Goal: Transaction & Acquisition: Purchase product/service

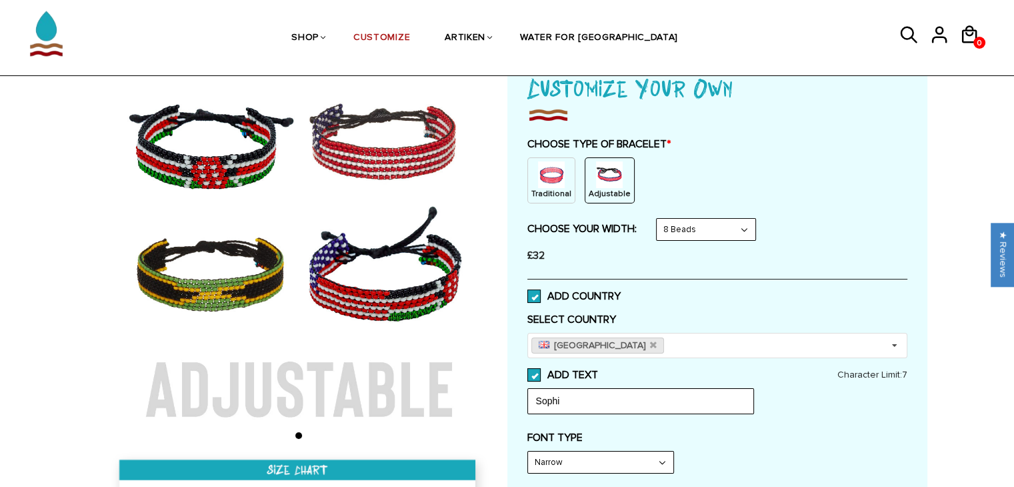
scroll to position [123, 0]
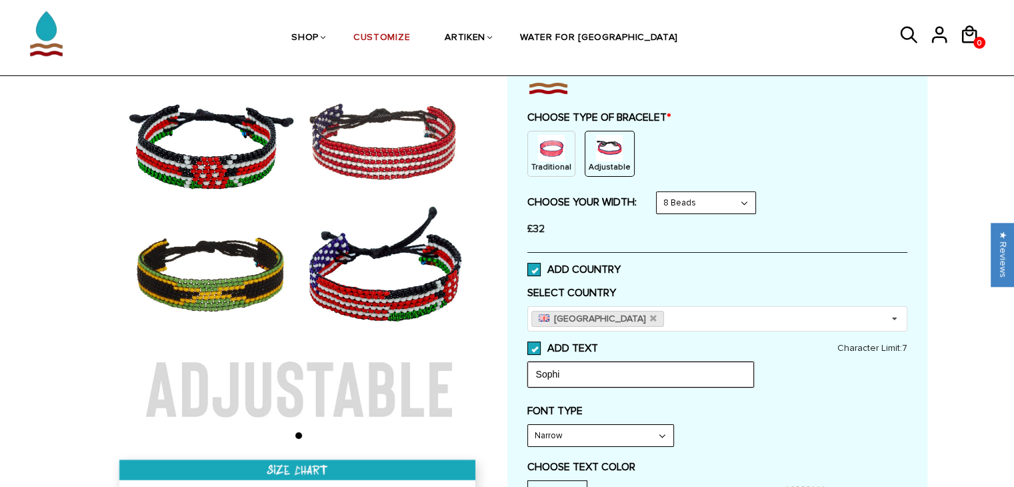
click at [592, 379] on input "Sophi" at bounding box center [640, 373] width 227 height 25
type input "[PERSON_NAME]"
click at [613, 438] on select "Narrow Bold" at bounding box center [600, 435] width 145 height 21
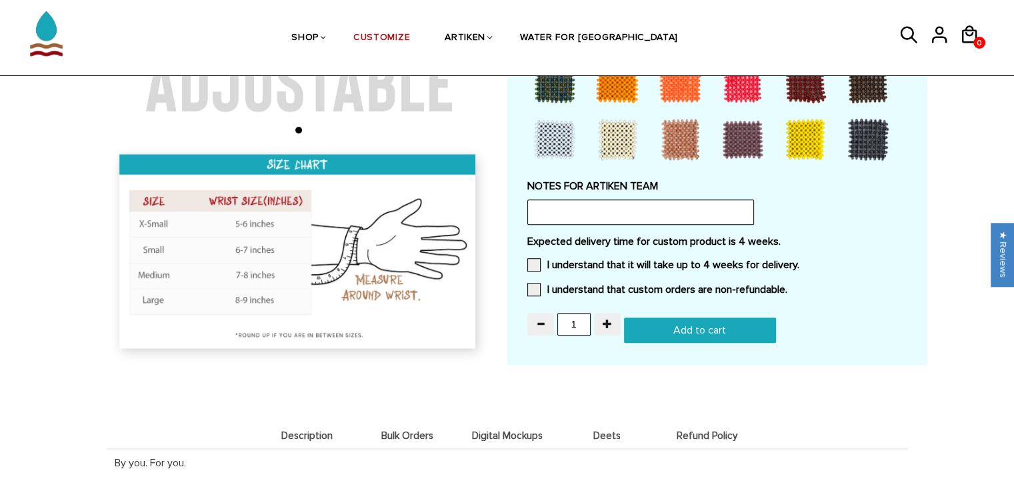
scroll to position [924, 0]
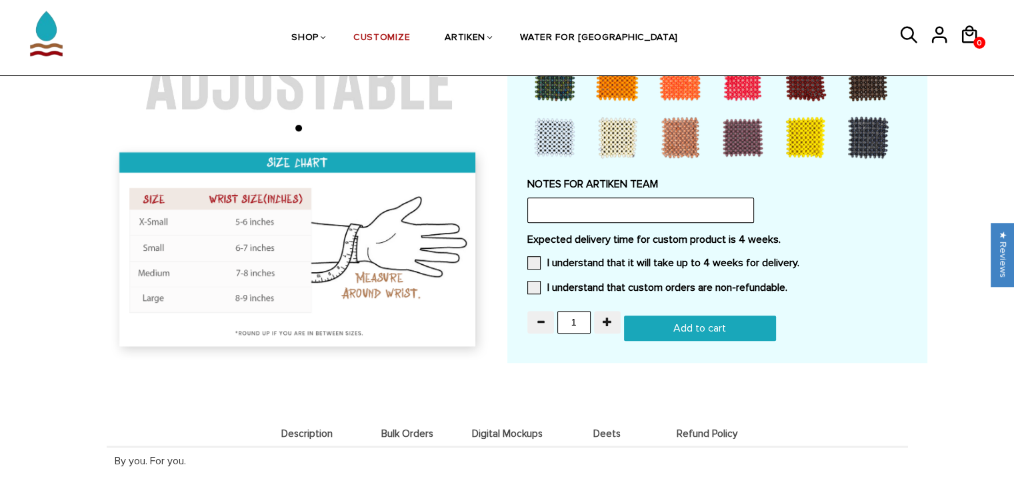
click at [676, 315] on input "Add to cart" at bounding box center [700, 327] width 152 height 25
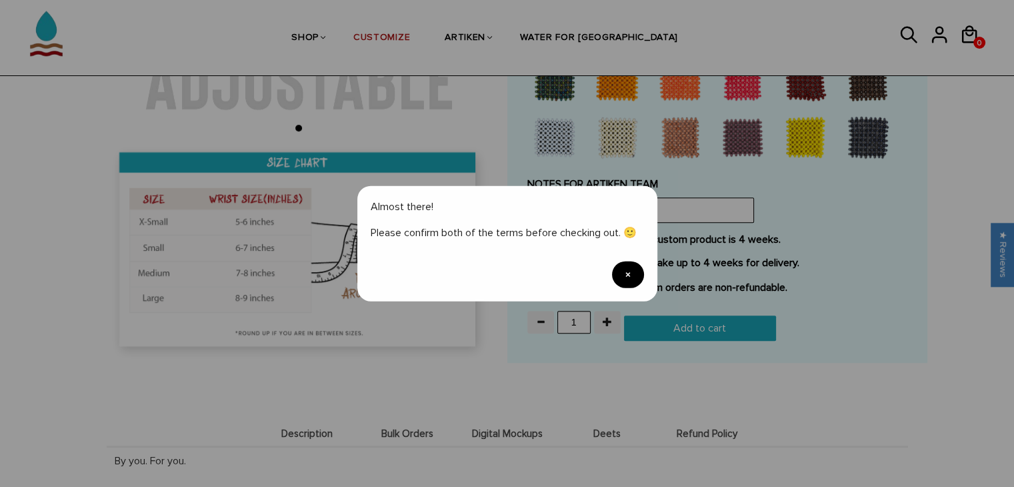
click at [639, 271] on span "×" at bounding box center [628, 274] width 32 height 27
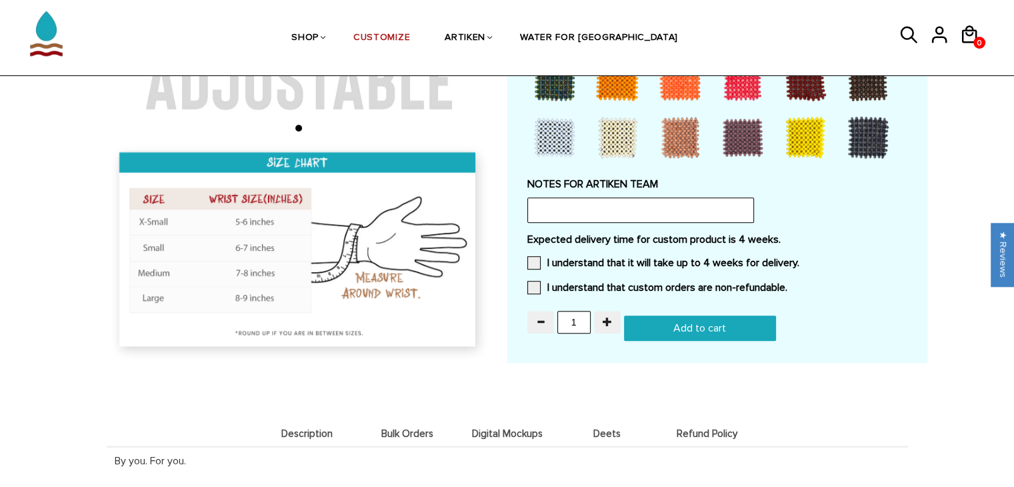
click at [533, 256] on span at bounding box center [533, 262] width 13 height 13
click at [799, 259] on input "I understand that it will take up to 4 weeks for delivery." at bounding box center [799, 259] width 0 height 0
click at [541, 287] on label "I understand that custom orders are non-refundable." at bounding box center [657, 287] width 260 height 13
click at [787, 283] on input "I understand that custom orders are non-refundable." at bounding box center [787, 283] width 0 height 0
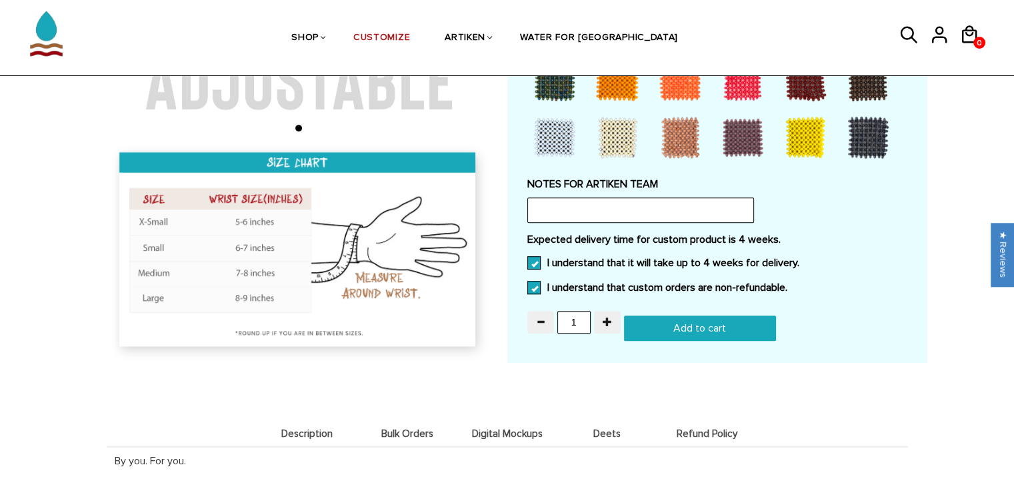
click at [679, 321] on input "Add to cart" at bounding box center [700, 327] width 152 height 25
type input "Add to cart"
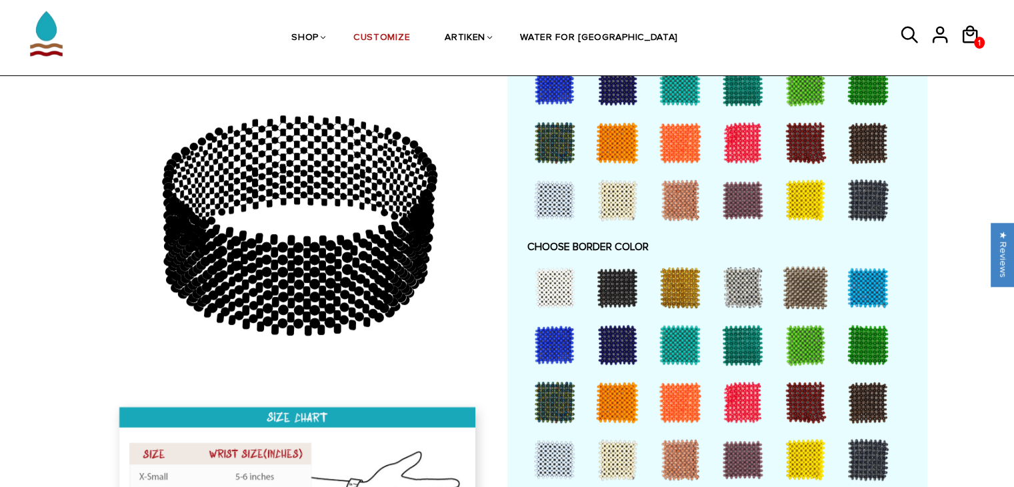
scroll to position [847, 0]
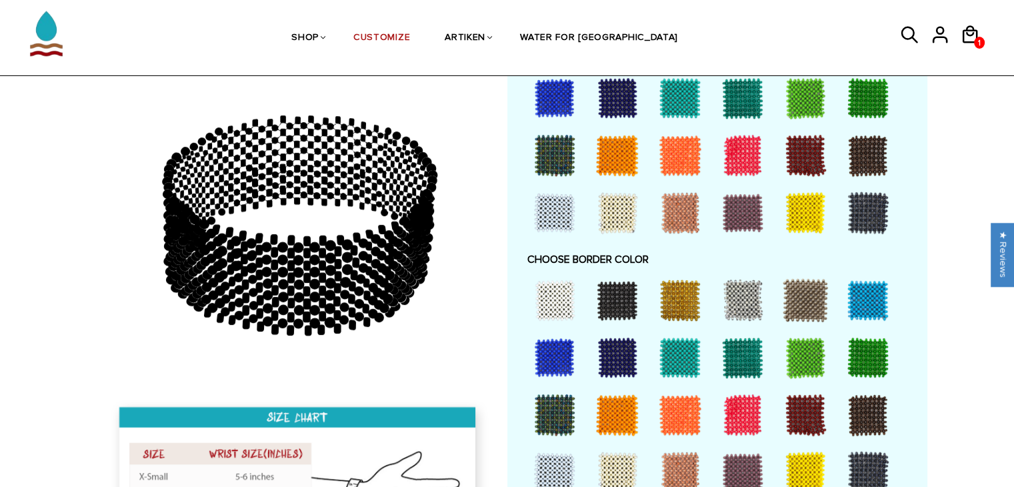
click at [282, 274] on circle at bounding box center [282, 271] width 11 height 11
click at [305, 289] on icon at bounding box center [306, 291] width 7 height 10
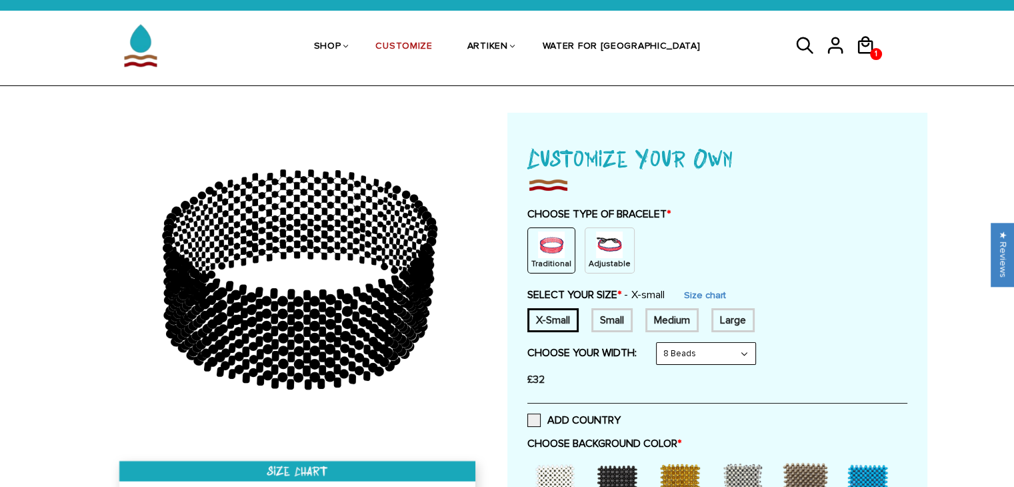
scroll to position [21, 0]
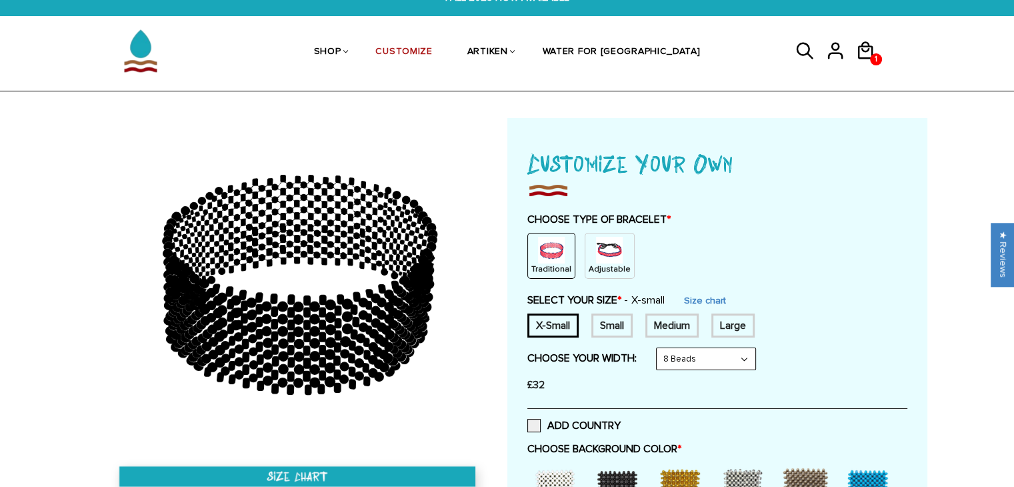
click at [599, 272] on p "Adjustable" at bounding box center [610, 268] width 42 height 11
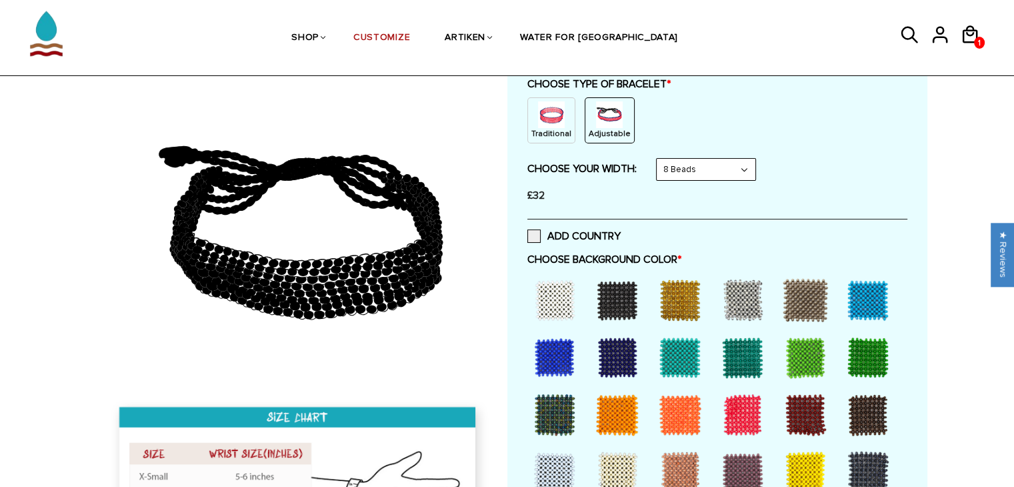
scroll to position [157, 0]
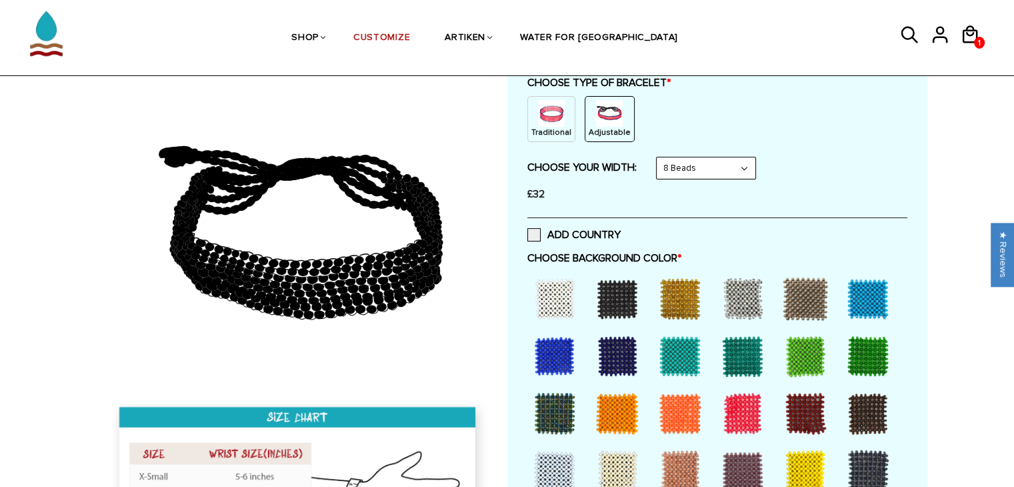
click at [623, 286] on div at bounding box center [617, 298] width 53 height 53
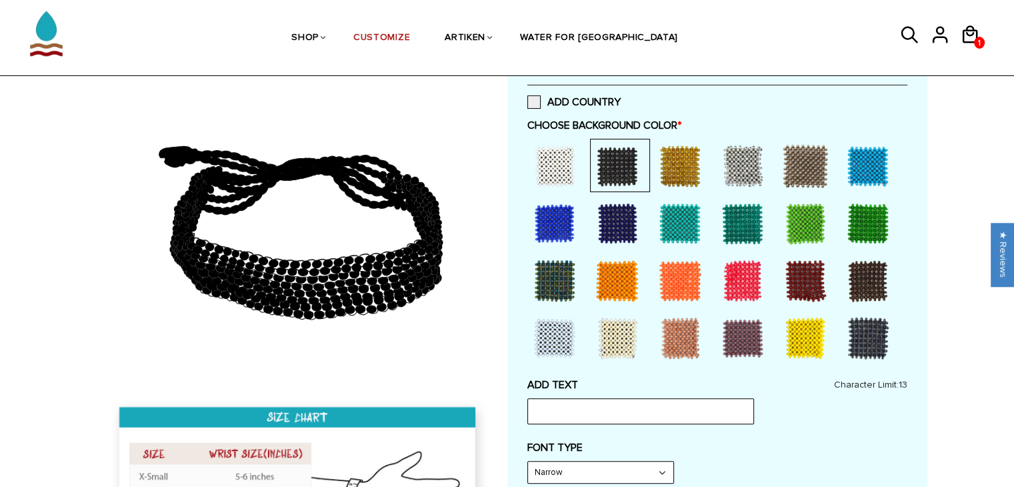
scroll to position [293, 0]
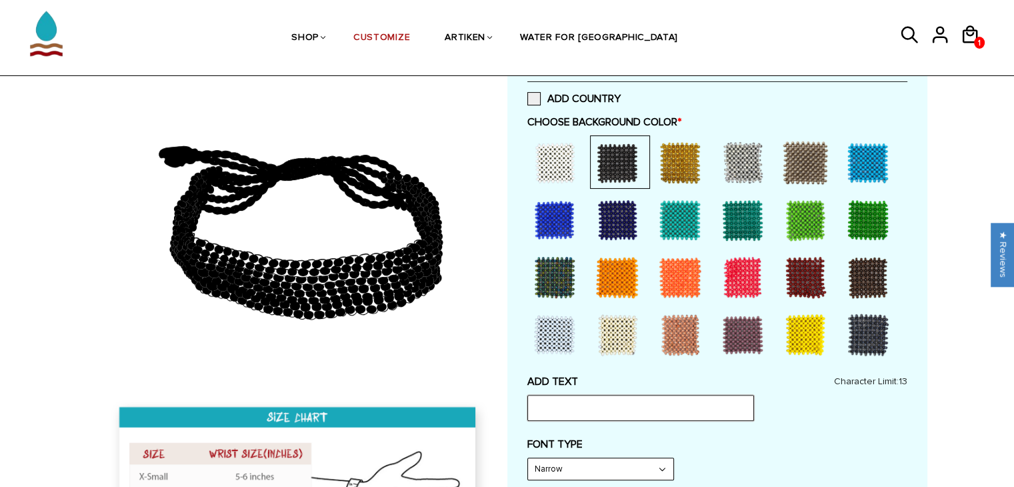
click at [587, 403] on input "text" at bounding box center [640, 407] width 227 height 25
type input "[PERSON_NAME]"
click at [610, 467] on select "Narrow Bold" at bounding box center [600, 468] width 145 height 21
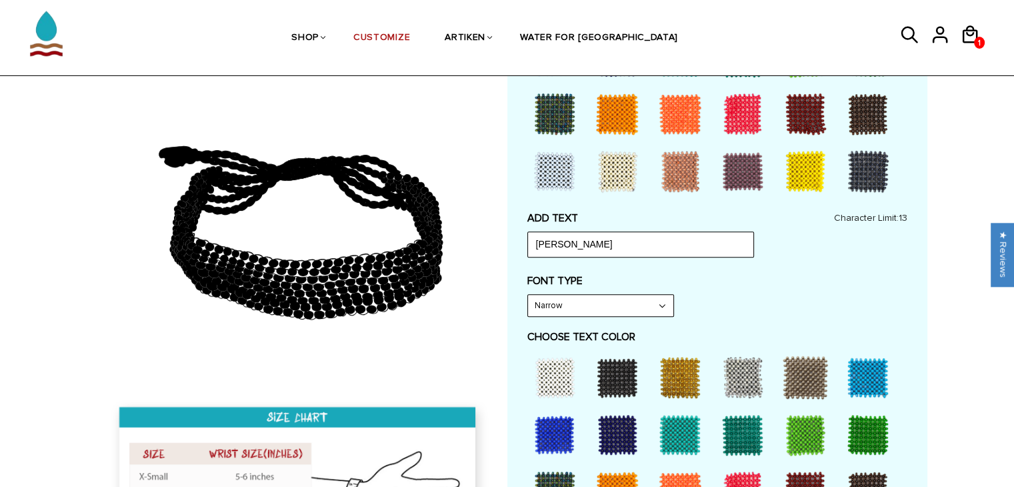
scroll to position [457, 0]
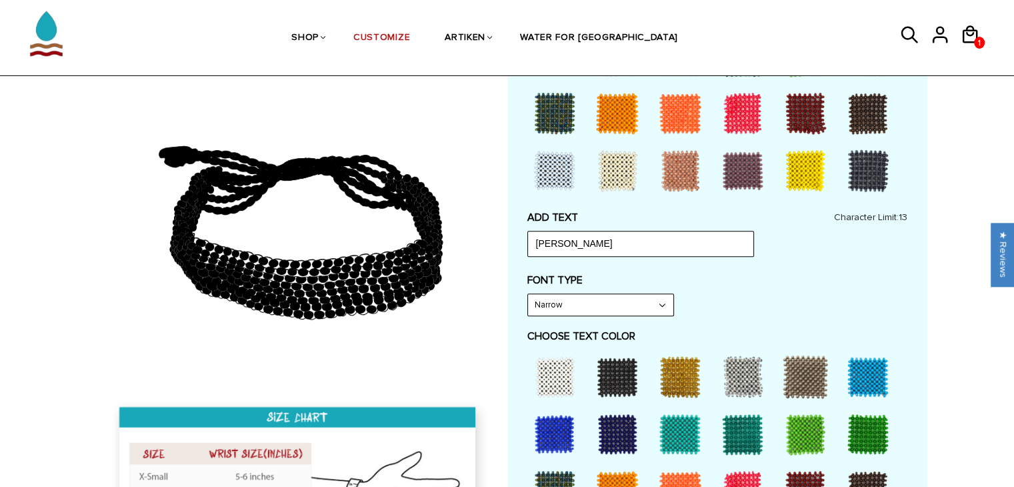
click at [549, 374] on div at bounding box center [554, 376] width 53 height 53
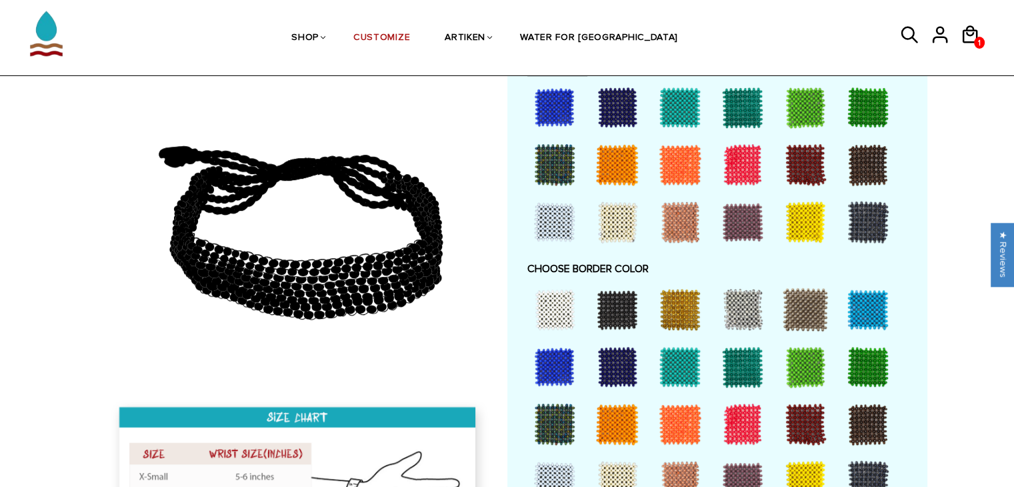
scroll to position [787, 0]
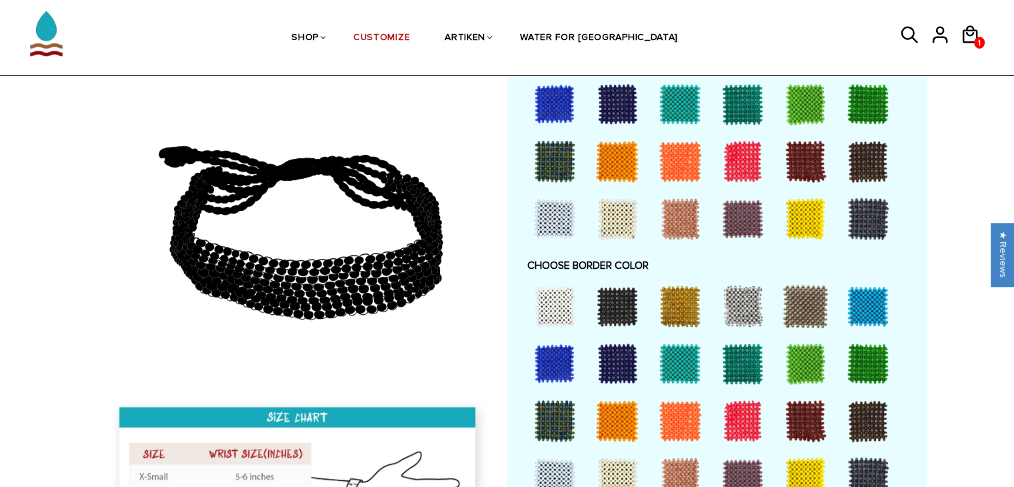
click at [632, 305] on div at bounding box center [617, 305] width 53 height 53
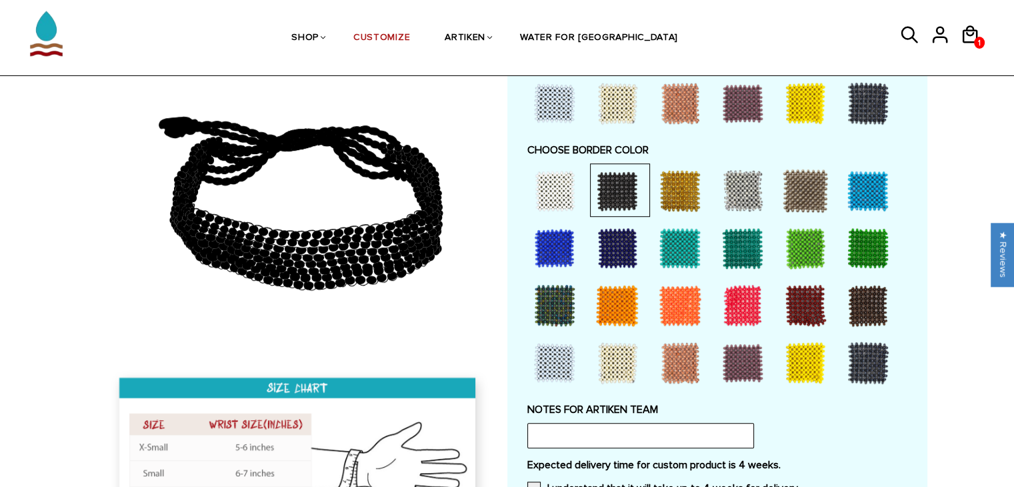
scroll to position [900, 0]
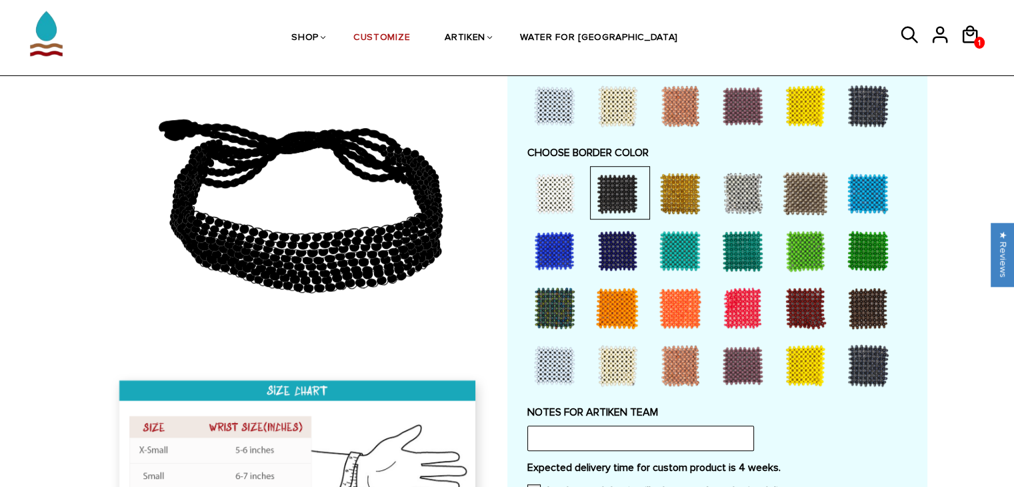
click at [557, 177] on div at bounding box center [554, 193] width 53 height 53
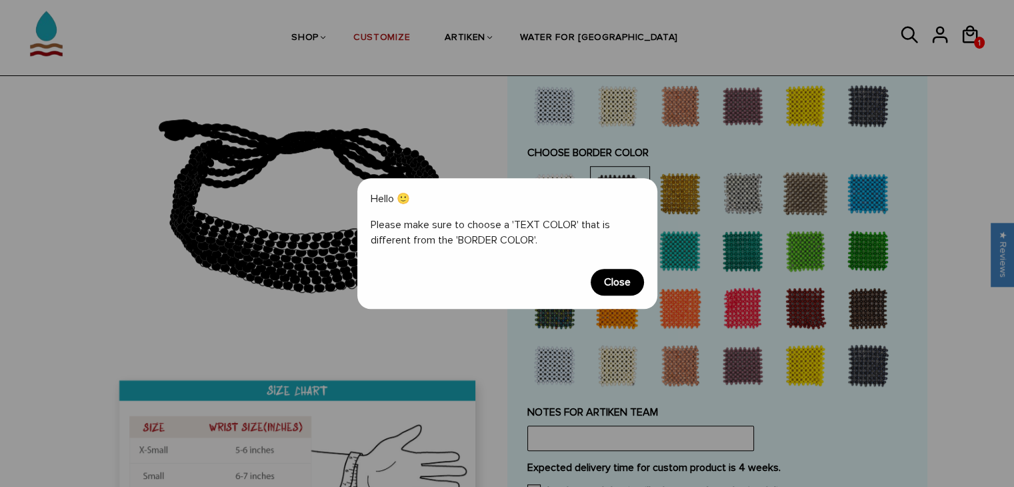
click at [611, 281] on span "Close" at bounding box center [617, 282] width 53 height 27
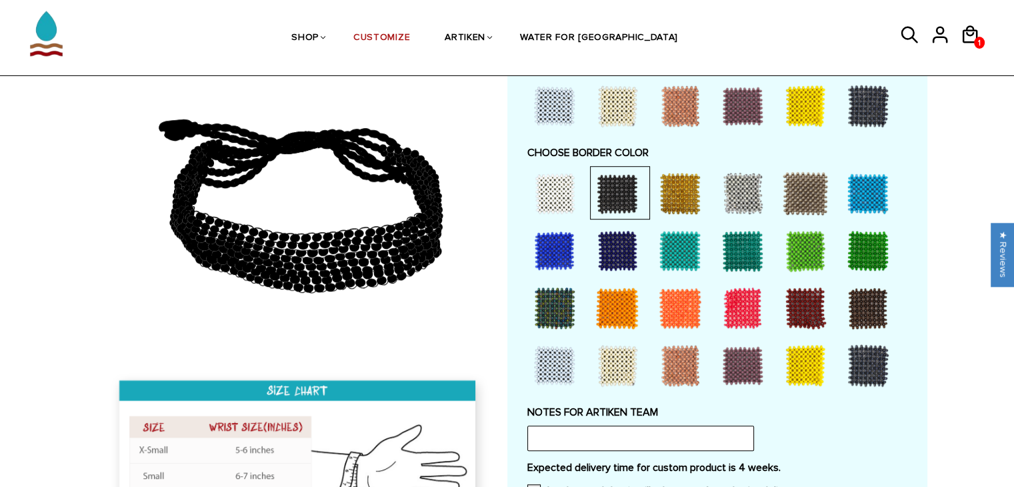
click at [542, 195] on div at bounding box center [554, 193] width 53 height 53
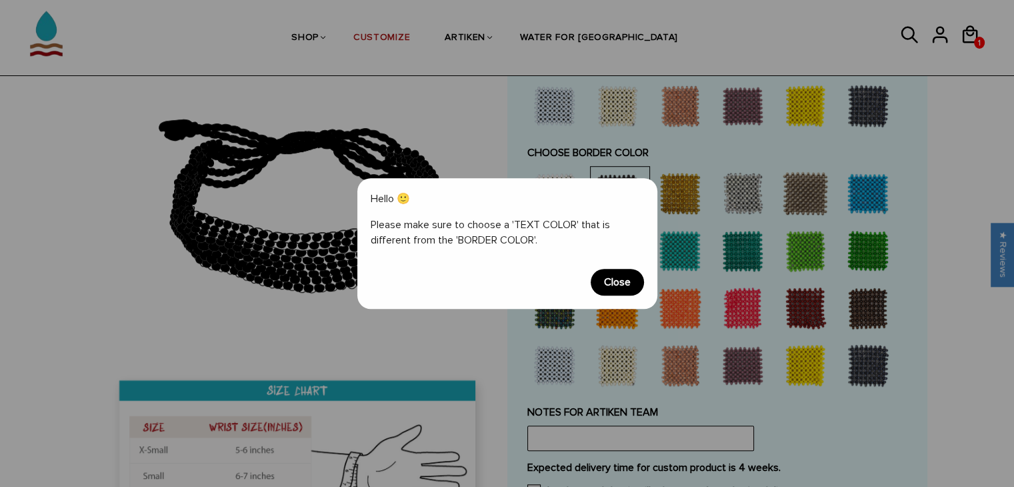
click at [611, 280] on span "Close" at bounding box center [617, 282] width 53 height 27
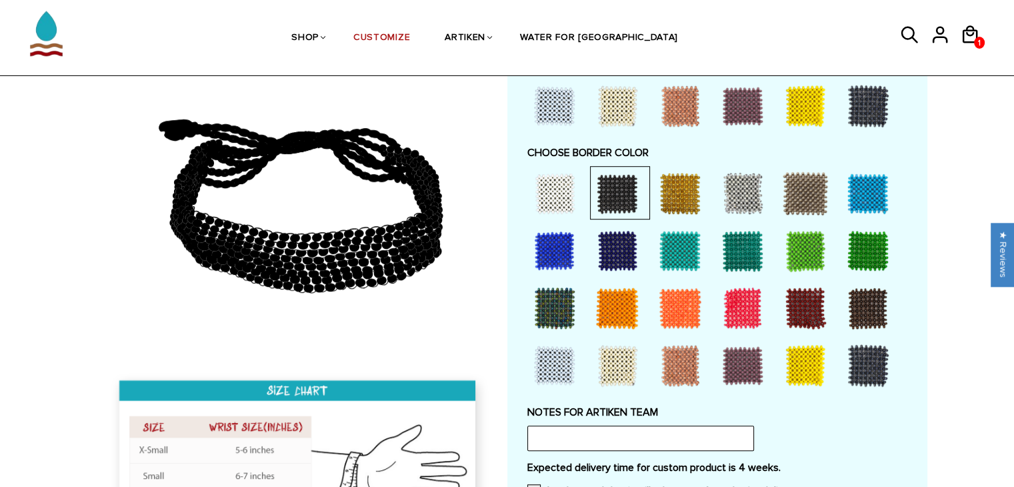
click at [549, 199] on div at bounding box center [554, 193] width 53 height 53
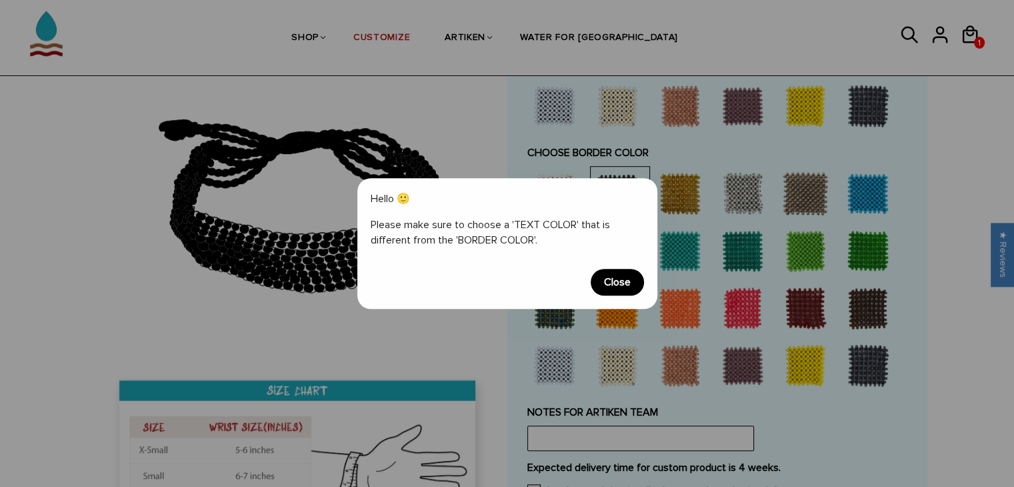
click at [631, 289] on span "Close" at bounding box center [617, 282] width 53 height 27
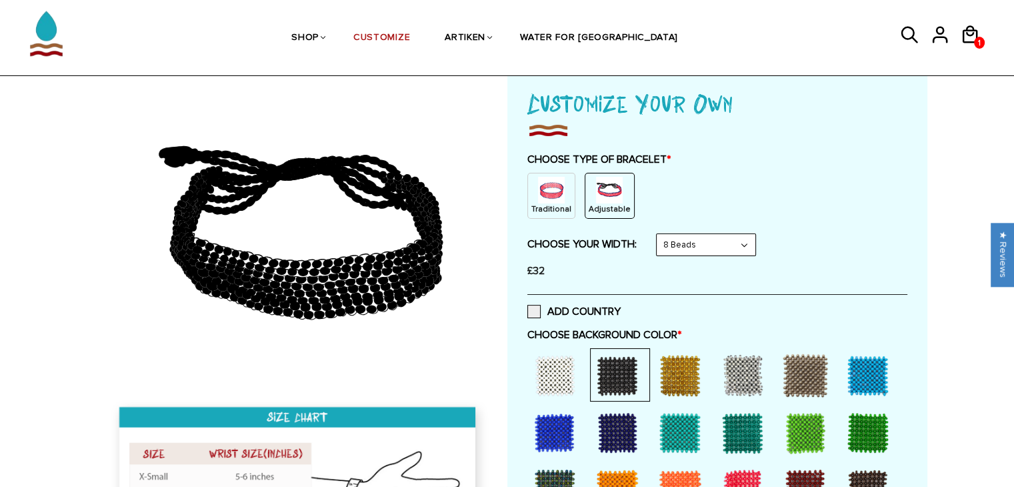
scroll to position [87, 0]
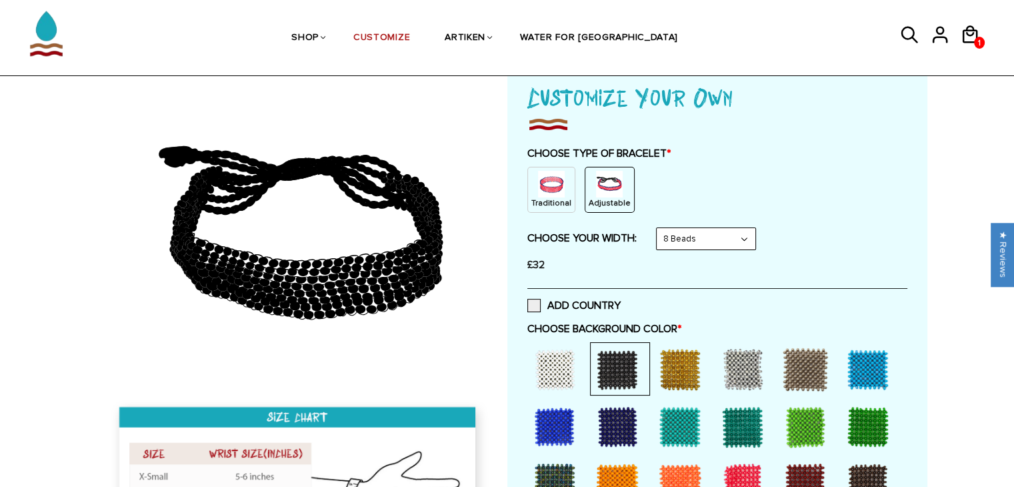
click at [558, 357] on div at bounding box center [554, 369] width 53 height 53
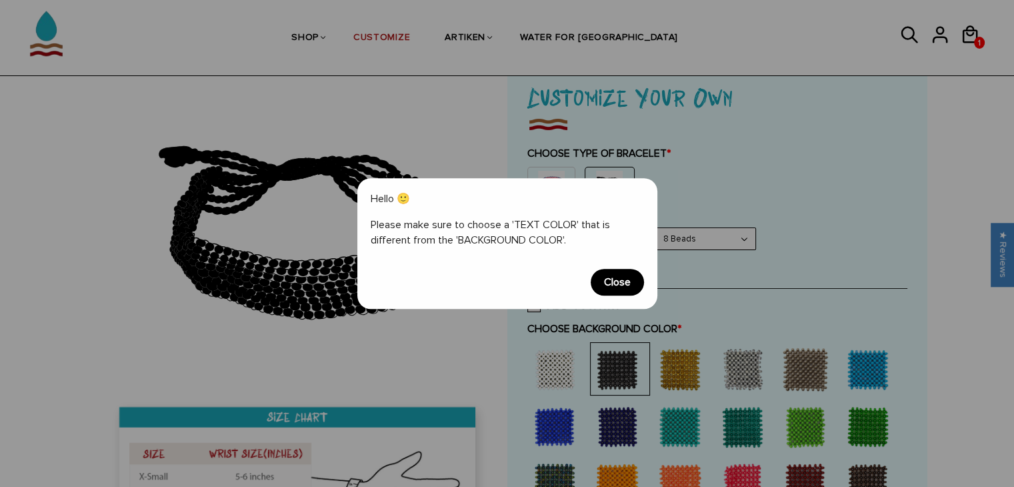
click at [624, 281] on span "Close" at bounding box center [617, 282] width 53 height 27
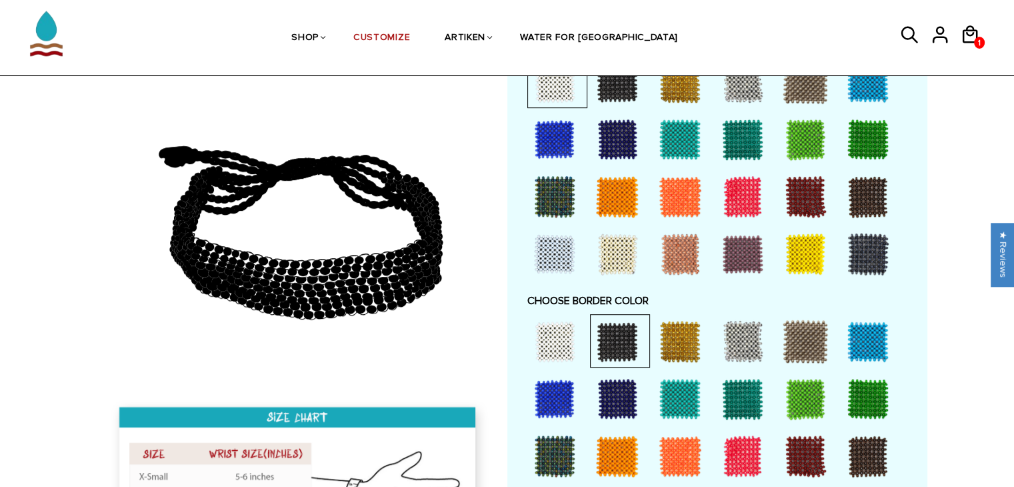
scroll to position [753, 0]
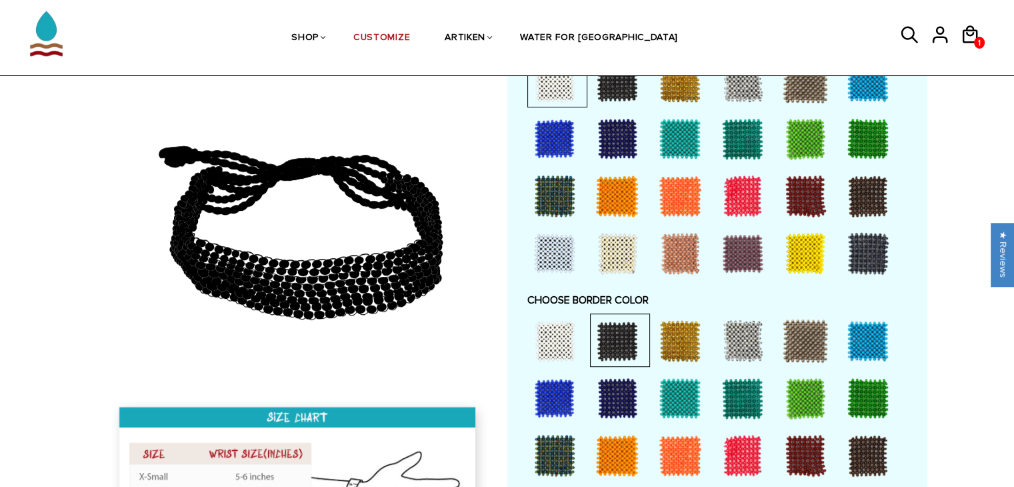
click at [858, 443] on div at bounding box center [867, 455] width 53 height 53
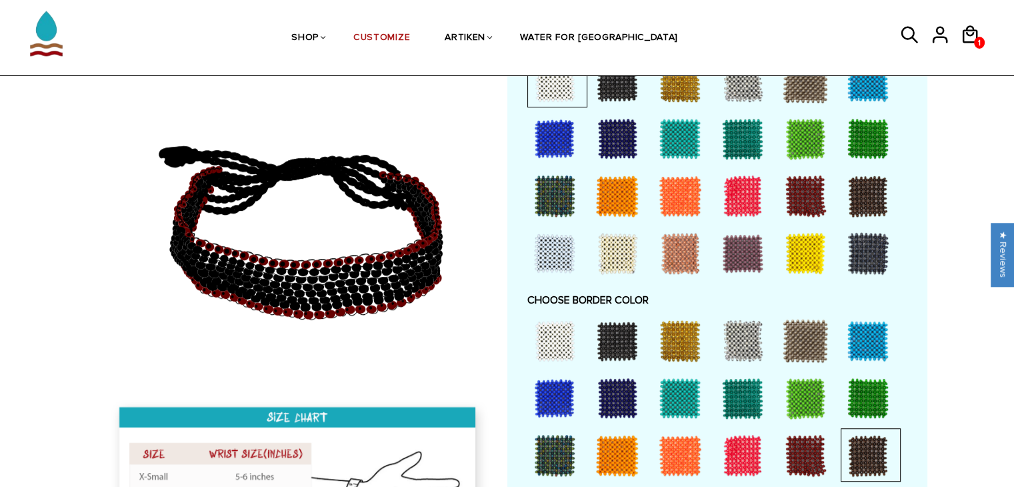
click at [608, 331] on div at bounding box center [617, 340] width 53 height 53
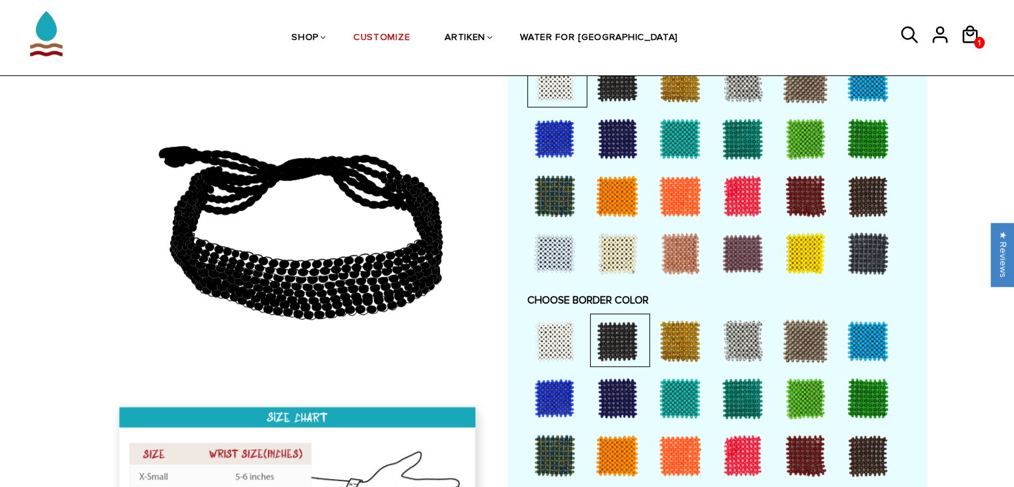
click at [691, 333] on div at bounding box center [679, 340] width 53 height 53
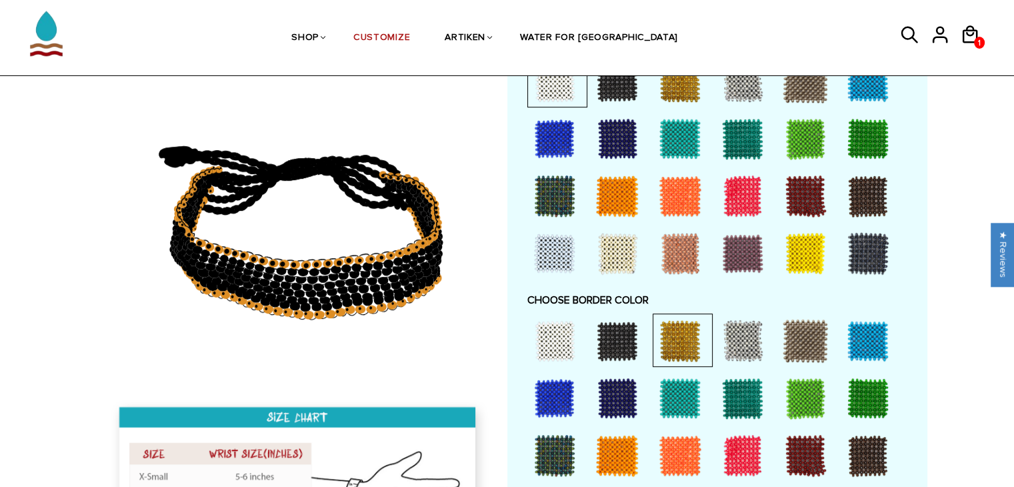
click at [729, 330] on div at bounding box center [742, 340] width 53 height 53
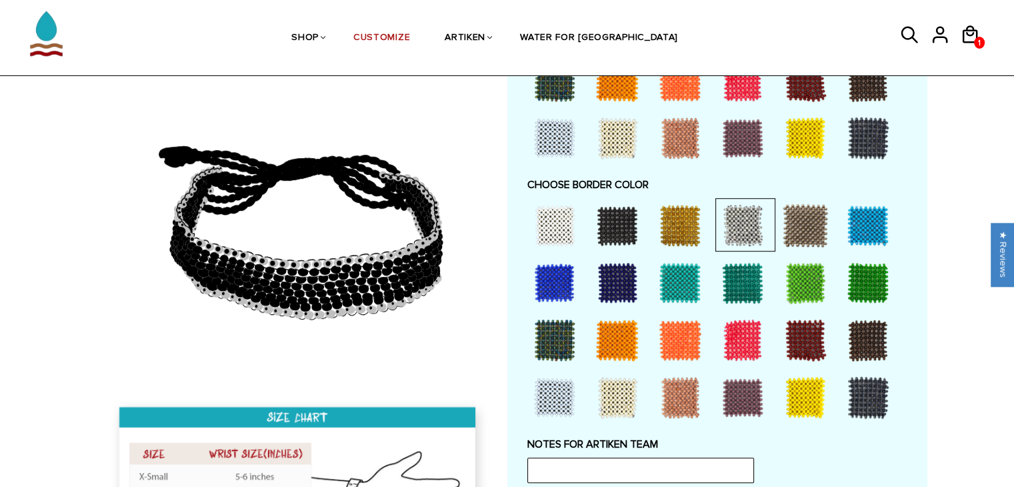
scroll to position [869, 0]
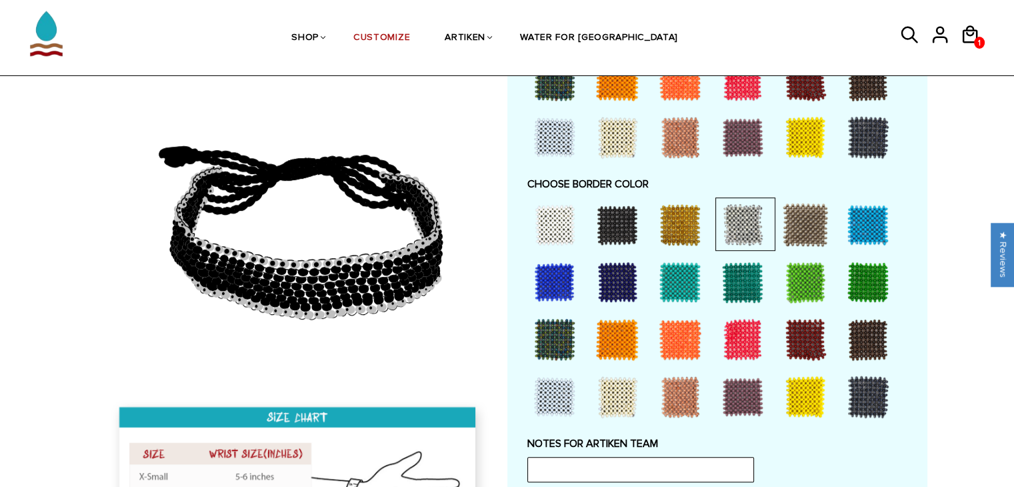
click at [556, 393] on div at bounding box center [554, 396] width 53 height 53
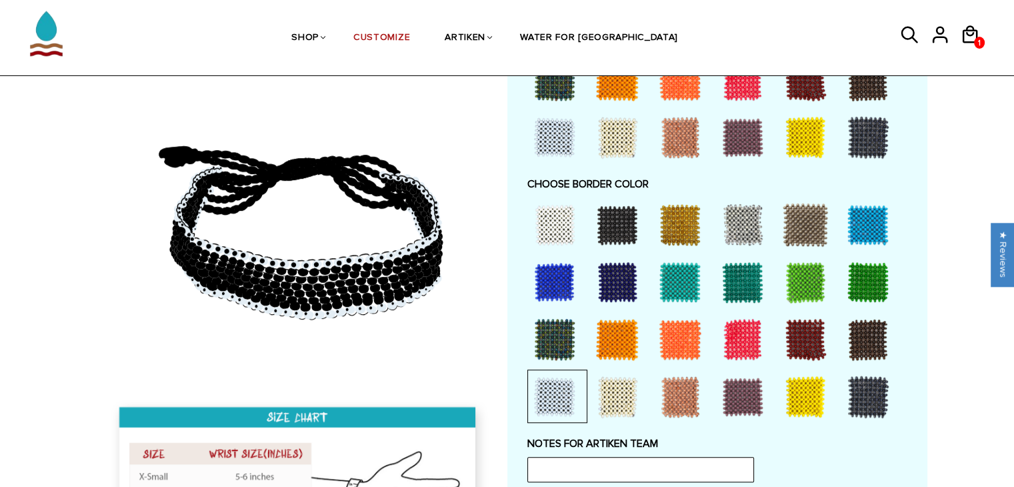
click at [873, 215] on div at bounding box center [867, 224] width 53 height 53
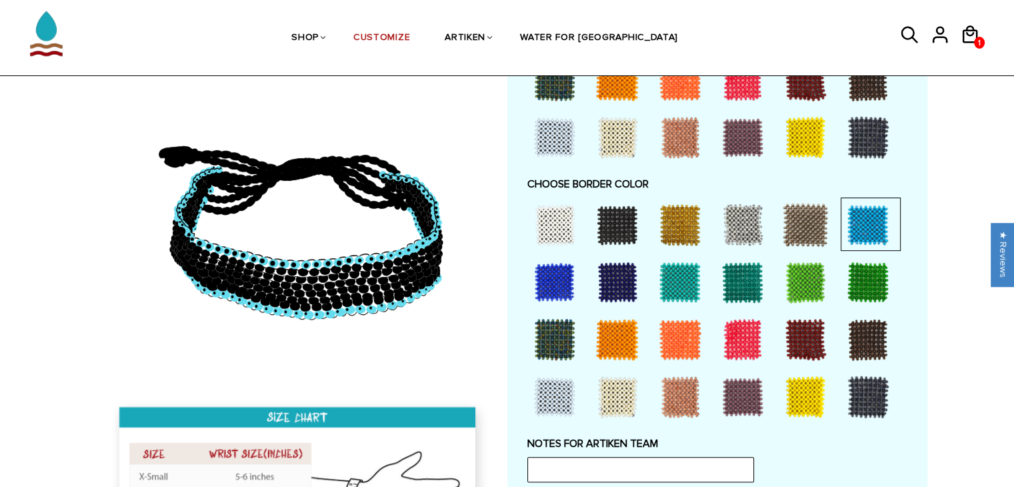
click at [555, 273] on div at bounding box center [554, 281] width 53 height 53
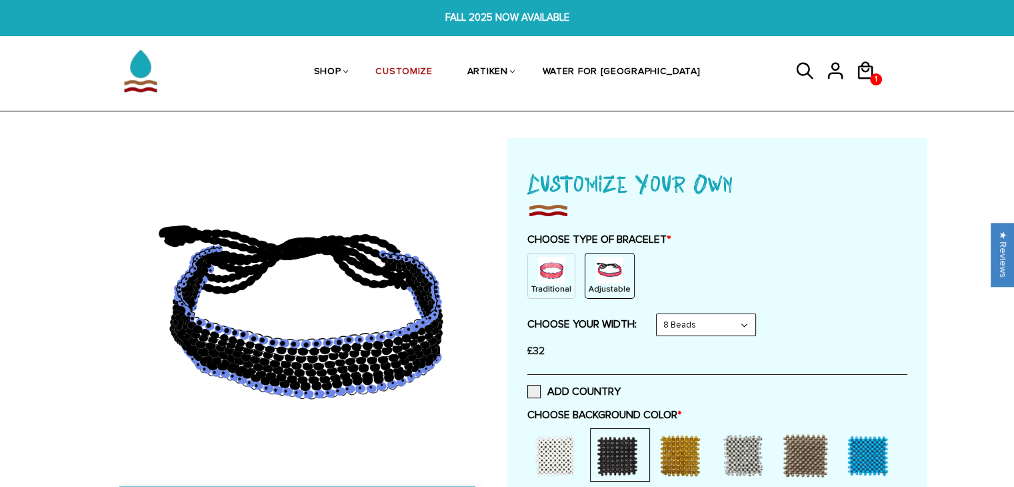
scroll to position [0, 0]
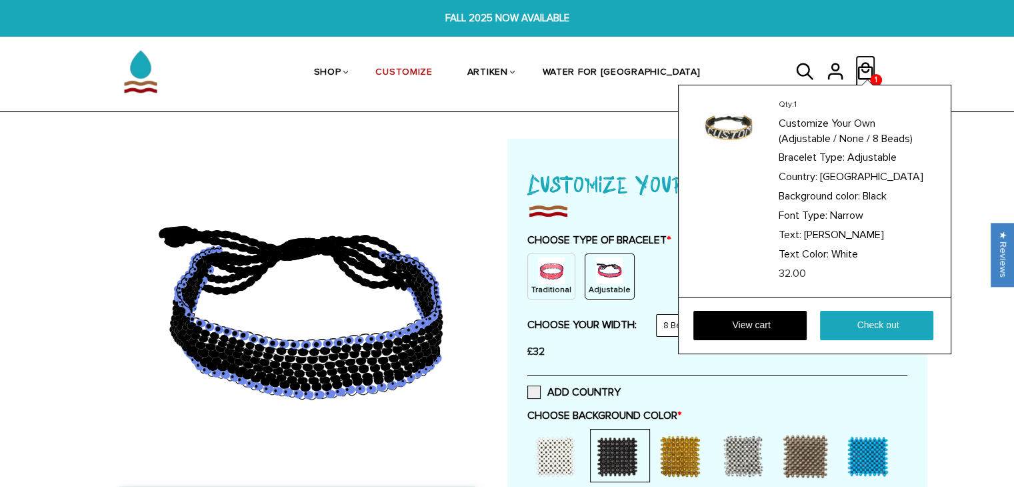
click at [860, 67] on icon at bounding box center [865, 70] width 15 height 17
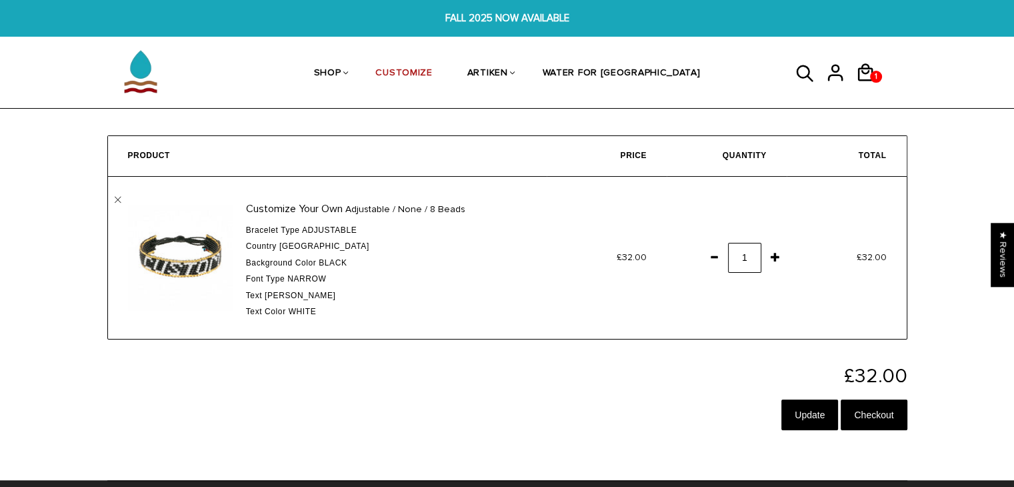
click at [241, 258] on div "Customize Your Own Adjustable / None / 8 Beads Bracelet Type Adjustable Country…" at bounding box center [390, 258] width 315 height 122
click at [249, 283] on div "Font Type Narrow" at bounding box center [386, 279] width 281 height 13
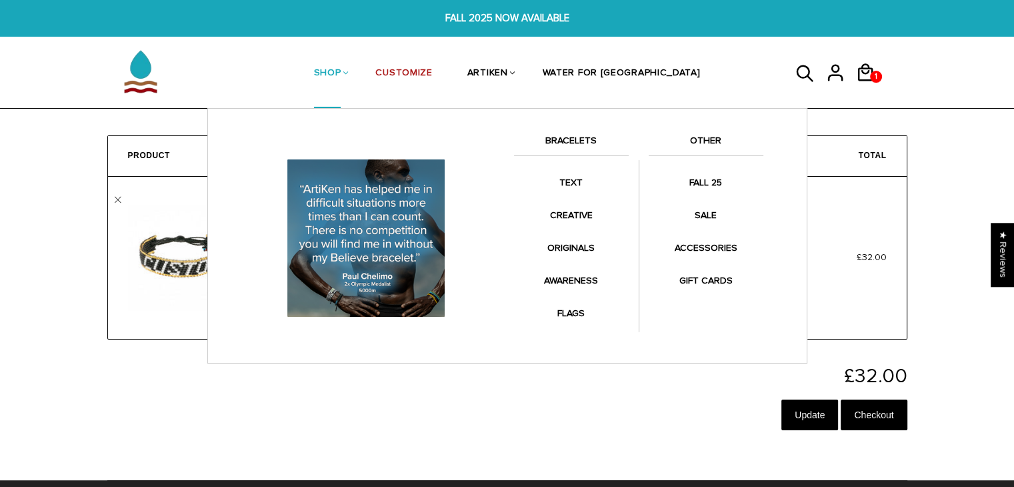
click at [341, 65] on link "SHOP" at bounding box center [327, 74] width 27 height 71
click at [348, 68] on li "SHOP BRACELETS TEXT Inspirational fuel for maximum growth." at bounding box center [328, 73] width 62 height 71
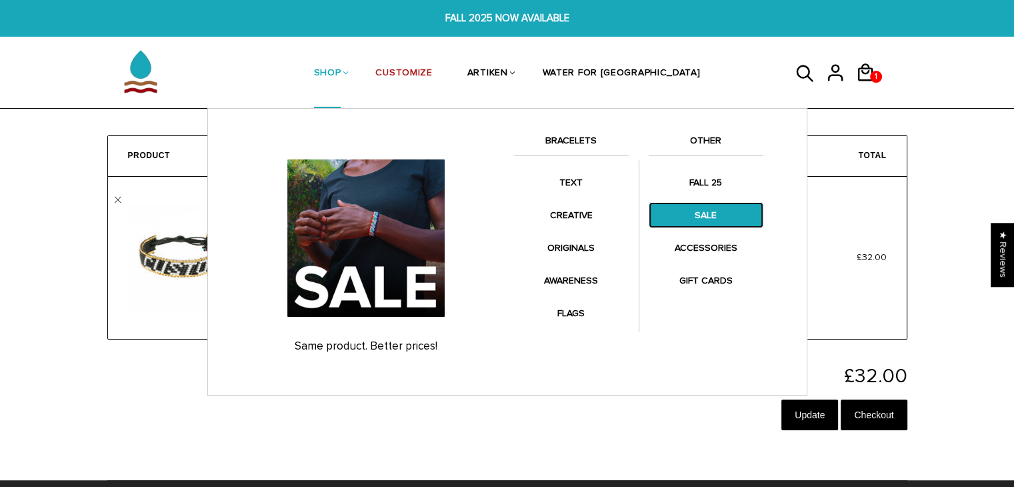
click at [699, 214] on link "SALE" at bounding box center [706, 215] width 115 height 26
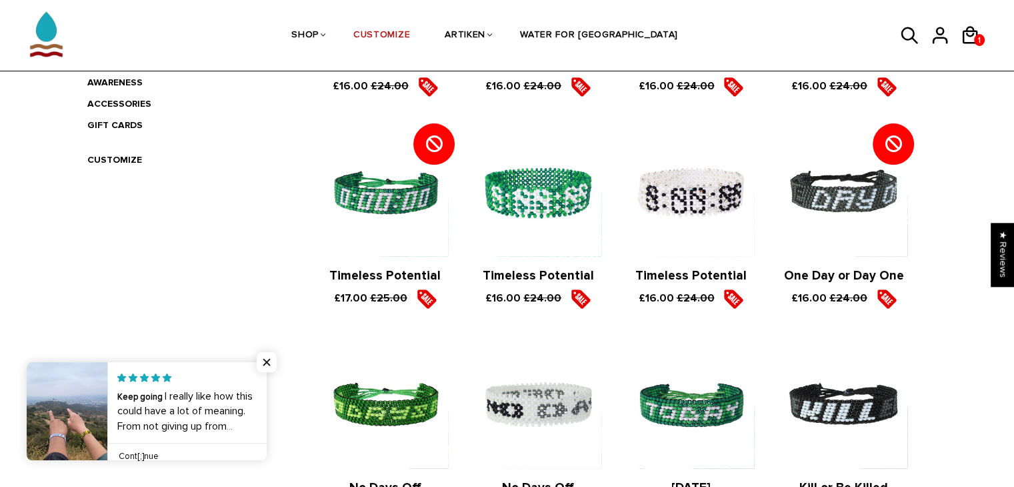
scroll to position [293, 0]
